Goal: Transaction & Acquisition: Book appointment/travel/reservation

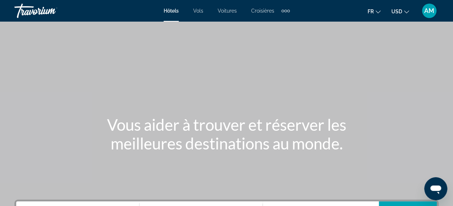
click at [405, 14] on button "USD USD ($) MXN (Mex$) CAD (Can$) GBP (£) EUR (€) AUD (A$) NZD (NZ$) CNY (CN¥)" at bounding box center [400, 11] width 18 height 10
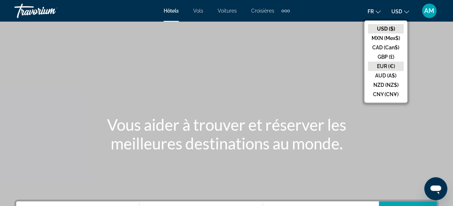
click at [395, 64] on button "EUR (€)" at bounding box center [386, 66] width 36 height 9
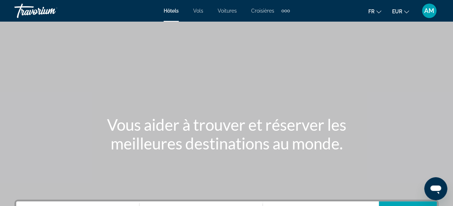
click at [286, 12] on div "Extra navigation items" at bounding box center [285, 11] width 3 height 3
click at [278, 18] on link "Activités" at bounding box center [273, 24] width 27 height 13
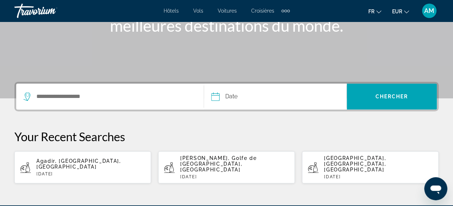
scroll to position [121, 0]
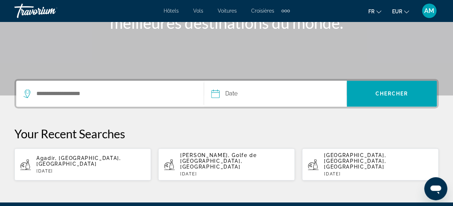
click at [127, 157] on p "Agadir, [GEOGRAPHIC_DATA], [GEOGRAPHIC_DATA]" at bounding box center [90, 161] width 109 height 12
type input "**********"
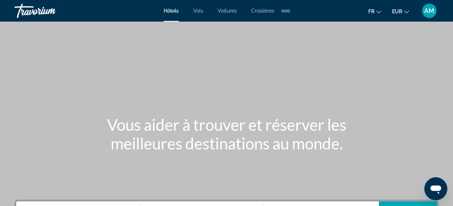
click at [288, 11] on div "Extra navigation items" at bounding box center [288, 11] width 3 height 3
click at [277, 21] on link "Activités" at bounding box center [273, 24] width 27 height 13
click at [287, 14] on div "Extra navigation items" at bounding box center [285, 10] width 8 height 11
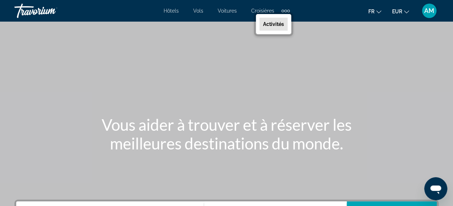
click at [279, 24] on span "Activités" at bounding box center [273, 24] width 21 height 6
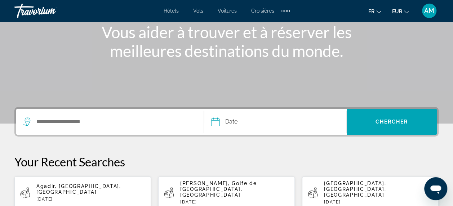
scroll to position [94, 0]
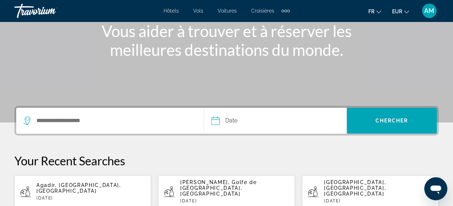
click at [245, 122] on input "Date" at bounding box center [244, 122] width 70 height 28
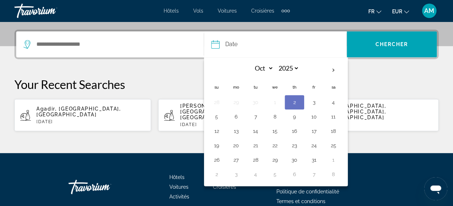
scroll to position [176, 0]
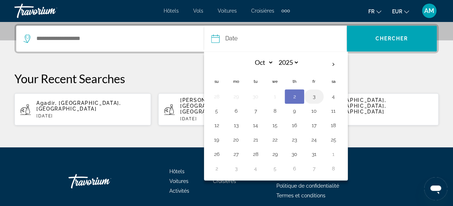
click at [311, 98] on button "3" at bounding box center [314, 96] width 12 height 10
type input "**********"
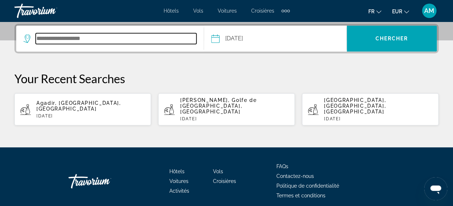
click at [66, 40] on input "Search destination" at bounding box center [116, 38] width 161 height 11
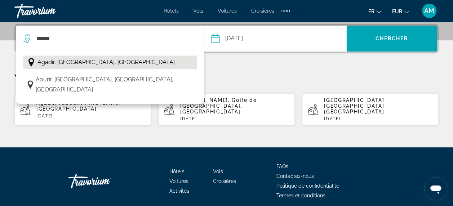
click at [122, 58] on button "Agadir, [GEOGRAPHIC_DATA], [GEOGRAPHIC_DATA]" at bounding box center [109, 62] width 173 height 14
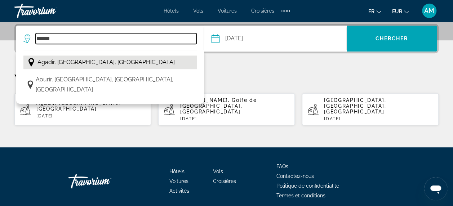
type input "**********"
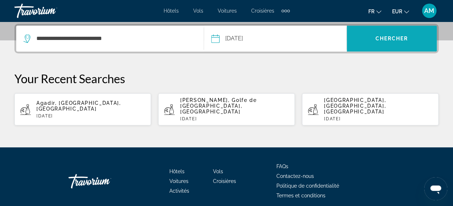
click at [379, 39] on span "Chercher" at bounding box center [391, 39] width 33 height 6
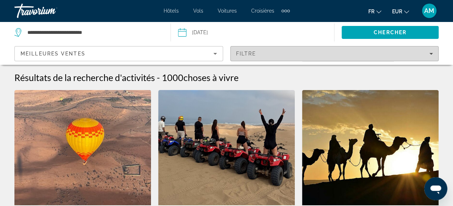
click at [324, 59] on span "Filters" at bounding box center [334, 53] width 208 height 17
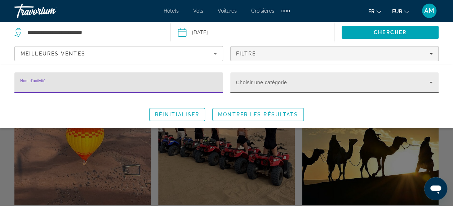
click at [282, 87] on span "Search widget" at bounding box center [332, 85] width 193 height 9
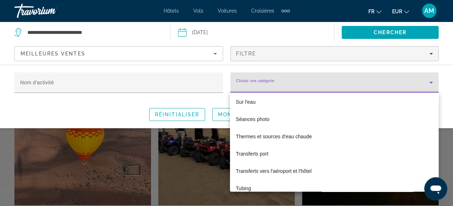
scroll to position [2753, 0]
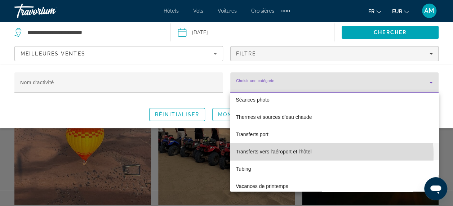
click at [315, 154] on mat-option "Transferts vers l'aéroport et l'hôtel" at bounding box center [334, 151] width 208 height 17
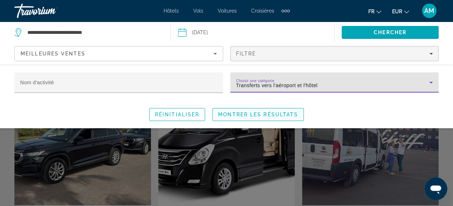
click at [254, 112] on span "Montrer les résultats" at bounding box center [258, 115] width 80 height 6
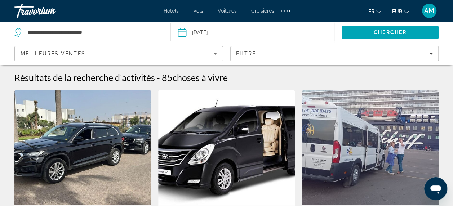
click at [217, 50] on icon "Sort by" at bounding box center [215, 53] width 9 height 9
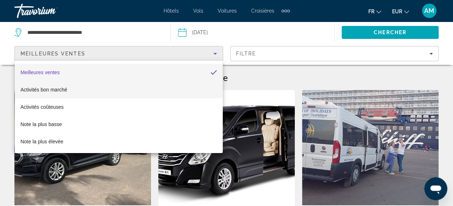
click at [143, 89] on mat-option "Activités bon marché" at bounding box center [119, 89] width 208 height 17
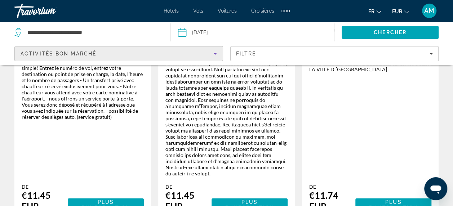
scroll to position [932, 0]
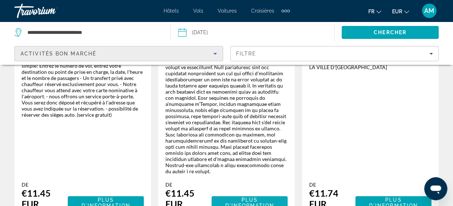
click at [242, 197] on span "Plus d'information" at bounding box center [249, 203] width 49 height 12
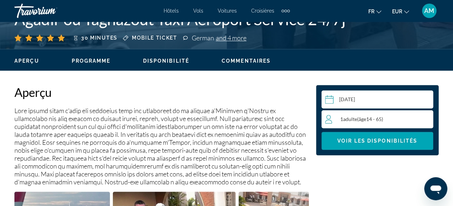
scroll to position [322, 0]
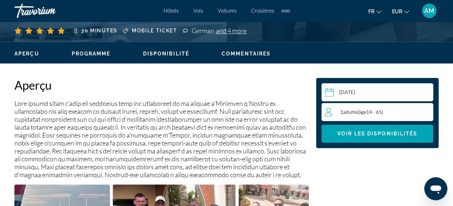
click at [349, 109] on span "Adulte" at bounding box center [350, 112] width 14 height 6
click at [424, 109] on icon "Increment adults" at bounding box center [425, 111] width 6 height 9
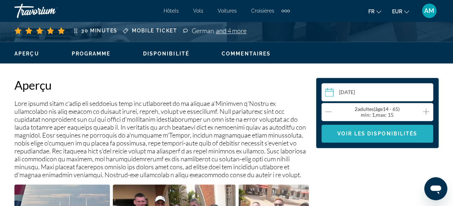
click at [395, 138] on span "Main content" at bounding box center [377, 133] width 112 height 17
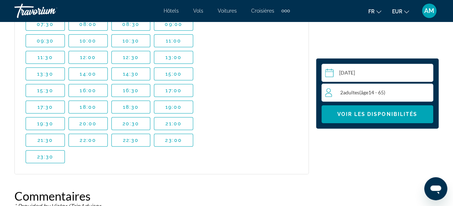
scroll to position [1577, 0]
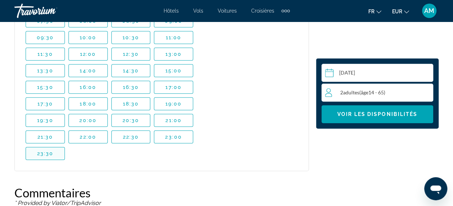
click at [42, 145] on span "Main content" at bounding box center [45, 153] width 39 height 17
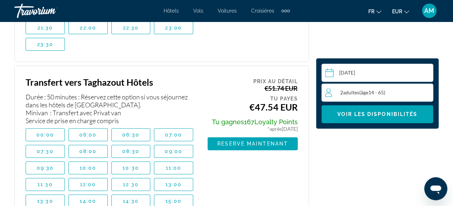
scroll to position [1450, 0]
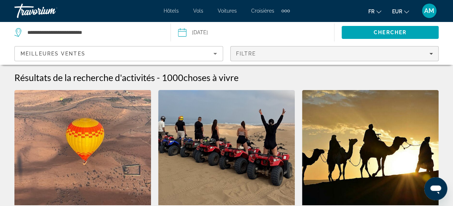
click at [297, 54] on div "Filtre" at bounding box center [334, 54] width 197 height 6
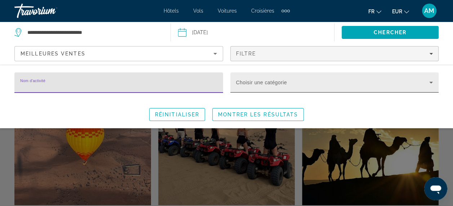
click at [434, 81] on icon "Search widget" at bounding box center [430, 82] width 9 height 9
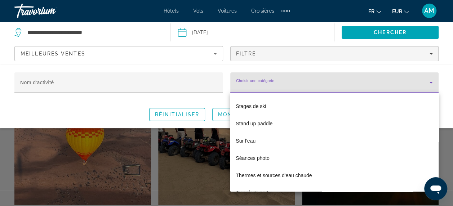
scroll to position [2733, 0]
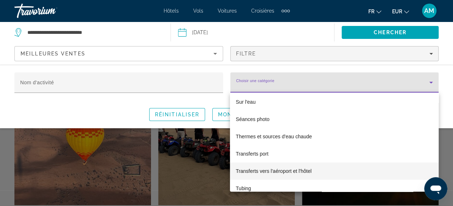
click at [307, 174] on span "Transferts vers l'aéroport et l'hôtel" at bounding box center [274, 171] width 76 height 9
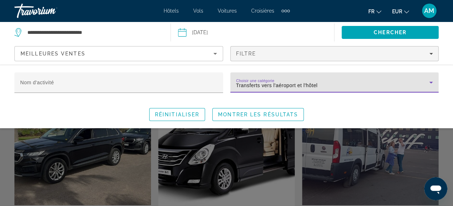
click at [212, 52] on icon "Sort by" at bounding box center [215, 53] width 9 height 9
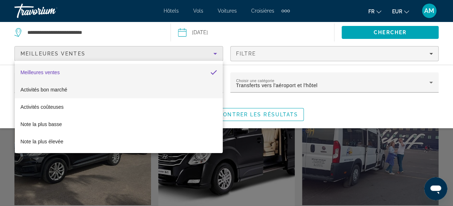
click at [104, 85] on mat-option "Activités bon marché" at bounding box center [119, 89] width 208 height 17
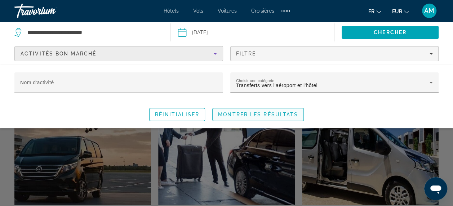
click at [265, 107] on span "Search widget" at bounding box center [257, 114] width 91 height 17
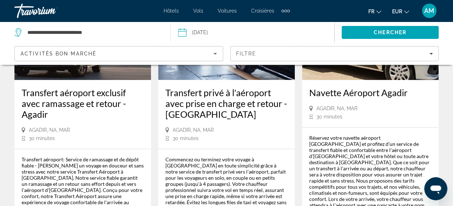
scroll to position [117, 0]
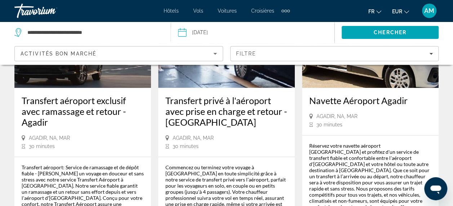
click at [116, 82] on img "Main content" at bounding box center [82, 30] width 136 height 115
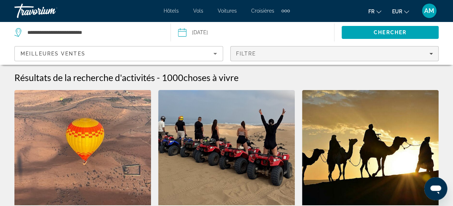
click at [432, 52] on icon "Filters" at bounding box center [431, 54] width 4 height 4
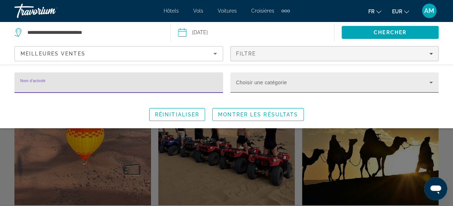
click at [429, 84] on icon "Search widget" at bounding box center [430, 82] width 9 height 9
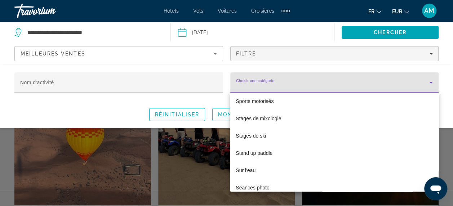
scroll to position [2724, 0]
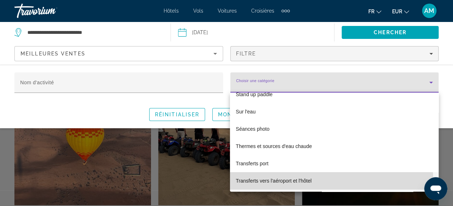
click at [298, 181] on span "Transferts vers l'aéroport et l'hôtel" at bounding box center [274, 180] width 76 height 9
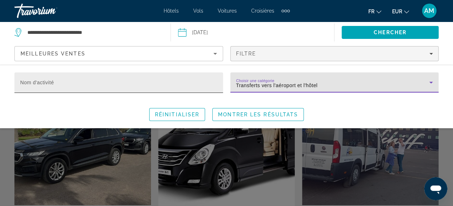
click at [190, 84] on input "Nom d'activité" at bounding box center [118, 85] width 197 height 9
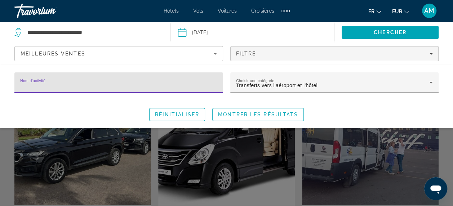
click at [210, 54] on div "Meilleures ventes" at bounding box center [117, 53] width 193 height 9
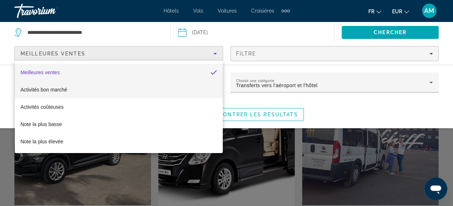
click at [86, 86] on mat-option "Activités bon marché" at bounding box center [119, 89] width 208 height 17
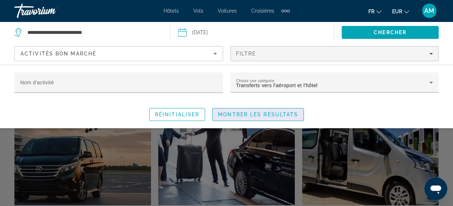
click at [233, 115] on span "Montrer les résultats" at bounding box center [258, 115] width 80 height 6
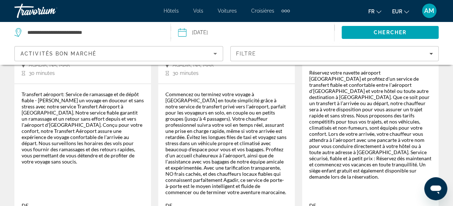
scroll to position [209, 0]
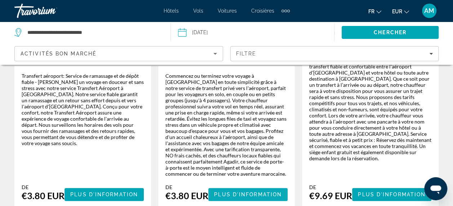
click at [229, 192] on span "Plus d'information" at bounding box center [248, 195] width 68 height 6
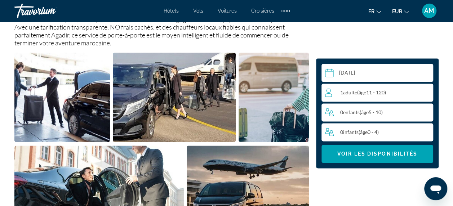
scroll to position [456, 0]
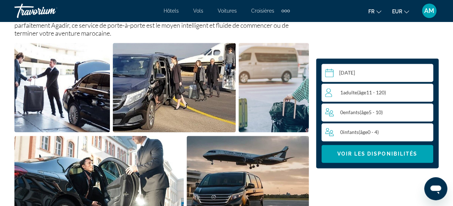
click at [410, 87] on div "1 Adulte Adultes ( âge 11 - 120)" at bounding box center [379, 93] width 108 height 18
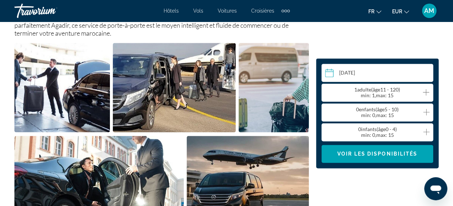
click at [424, 91] on icon "Increment adults" at bounding box center [425, 92] width 6 height 9
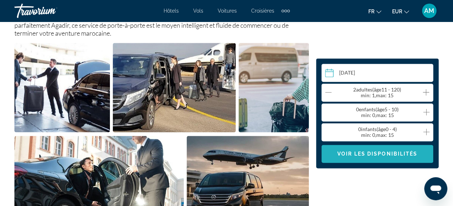
click at [370, 155] on span "Voir les disponibilités" at bounding box center [377, 154] width 80 height 6
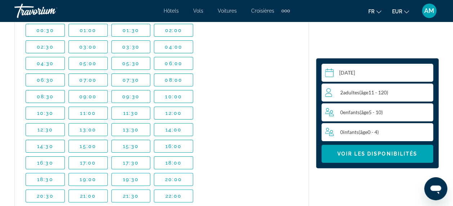
scroll to position [1387, 0]
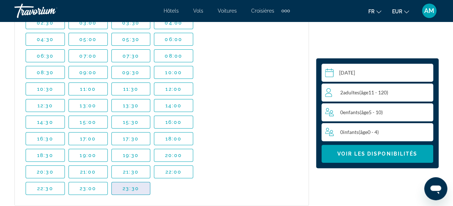
click at [136, 185] on span "23:30" at bounding box center [130, 188] width 17 height 6
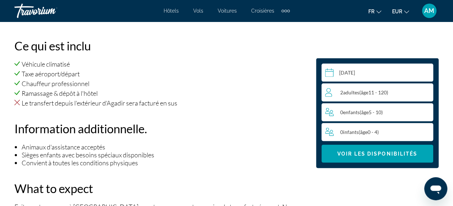
scroll to position [523, 0]
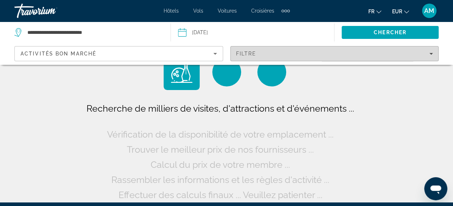
click at [431, 53] on icon "Filters" at bounding box center [431, 54] width 4 height 4
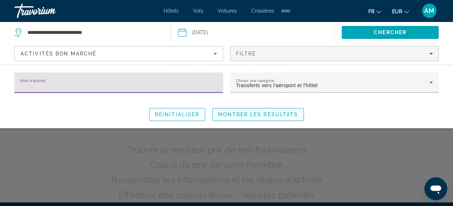
click at [249, 117] on span "Montrer les résultats" at bounding box center [258, 115] width 80 height 6
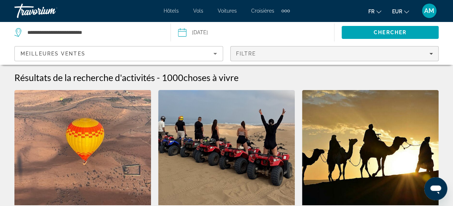
click at [425, 53] on div "Filtre" at bounding box center [334, 54] width 197 height 6
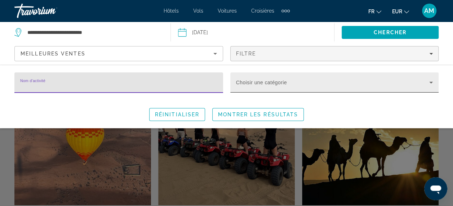
click at [431, 81] on icon "Search widget" at bounding box center [430, 82] width 9 height 9
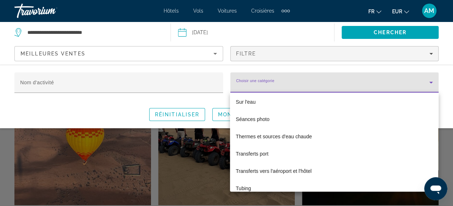
scroll to position [2772, 0]
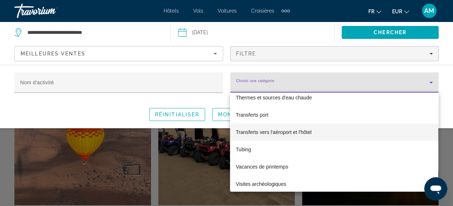
click at [276, 133] on span "Transferts vers l'aéroport et l'hôtel" at bounding box center [274, 132] width 76 height 9
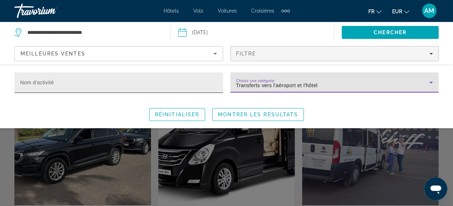
click at [118, 86] on input "Nom d'activité" at bounding box center [118, 85] width 197 height 9
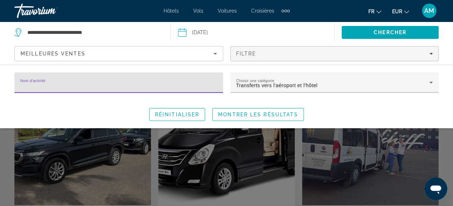
click at [116, 52] on div "Meilleures ventes" at bounding box center [117, 53] width 193 height 9
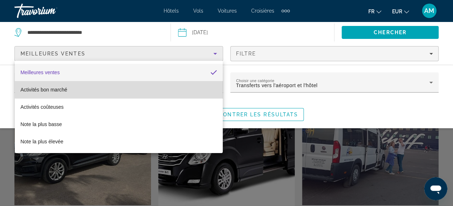
click at [119, 83] on mat-option "Activités bon marché" at bounding box center [119, 89] width 208 height 17
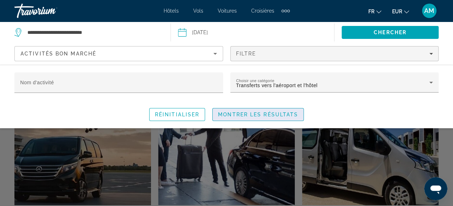
click at [216, 112] on span "Search widget" at bounding box center [257, 114] width 91 height 17
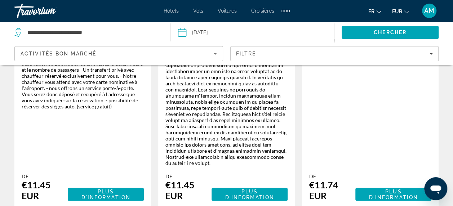
scroll to position [942, 0]
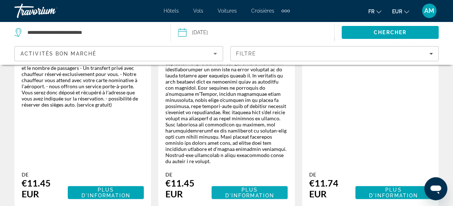
click at [238, 188] on span "Plus d'information" at bounding box center [249, 193] width 49 height 12
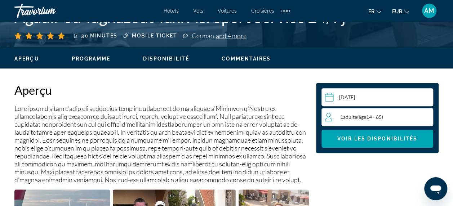
scroll to position [344, 0]
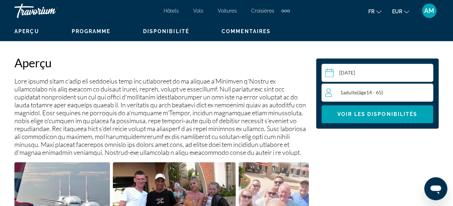
click at [402, 88] on div "1 Adulte Adultes ( âge 14 - 65)" at bounding box center [379, 92] width 108 height 9
click at [422, 92] on div "1 Adulte Adultes ( âge 14 - 65) min : 1, max : 15" at bounding box center [379, 93] width 108 height 12
click at [425, 92] on icon "Increment adults" at bounding box center [425, 92] width 6 height 6
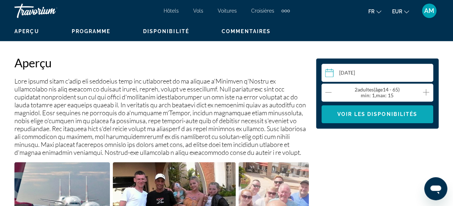
click at [396, 115] on span "Voir les disponibilités" at bounding box center [377, 114] width 80 height 6
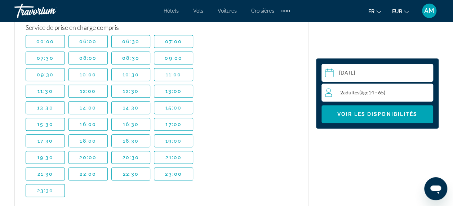
scroll to position [1562, 0]
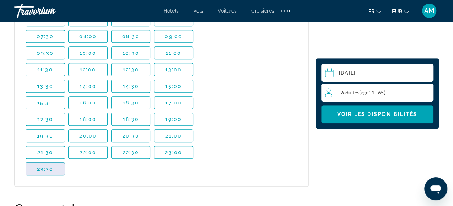
click at [44, 166] on span "23:30" at bounding box center [45, 169] width 17 height 6
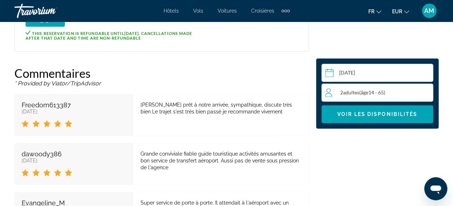
scroll to position [1670, 0]
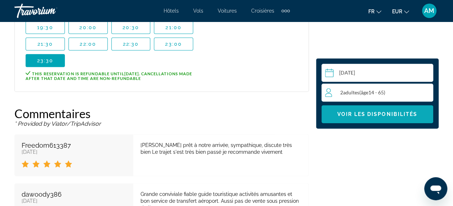
click at [413, 113] on span "Voir les disponibilités" at bounding box center [377, 114] width 80 height 6
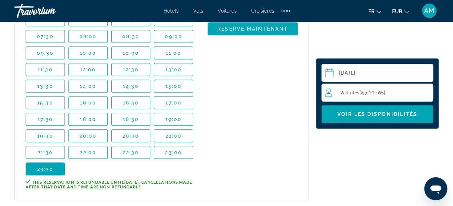
scroll to position [1556, 0]
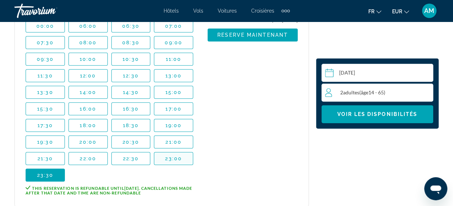
click at [180, 156] on span "23:00" at bounding box center [173, 159] width 17 height 6
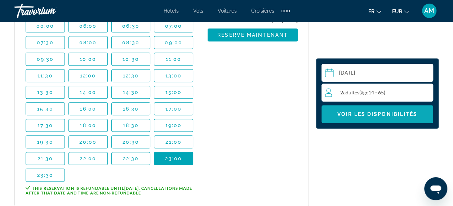
click at [359, 117] on span "Voir les disponibilités" at bounding box center [377, 114] width 80 height 6
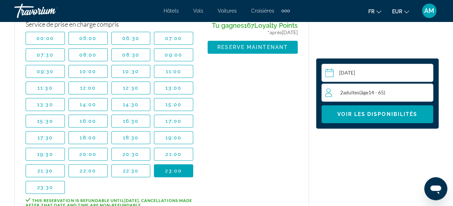
scroll to position [1540, 0]
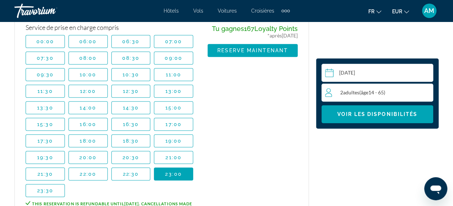
click at [287, 14] on div "Extra navigation items" at bounding box center [285, 10] width 8 height 11
click at [273, 85] on div "Prix au détail €51.74 EUR Tu payes €47.54 EUR Tu gagnes 167 Loyalty Points * ap…" at bounding box center [252, 96] width 90 height 227
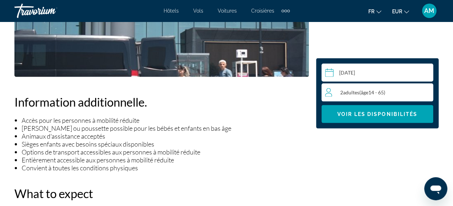
scroll to position [732, 0]
